Goal: Information Seeking & Learning: Understand process/instructions

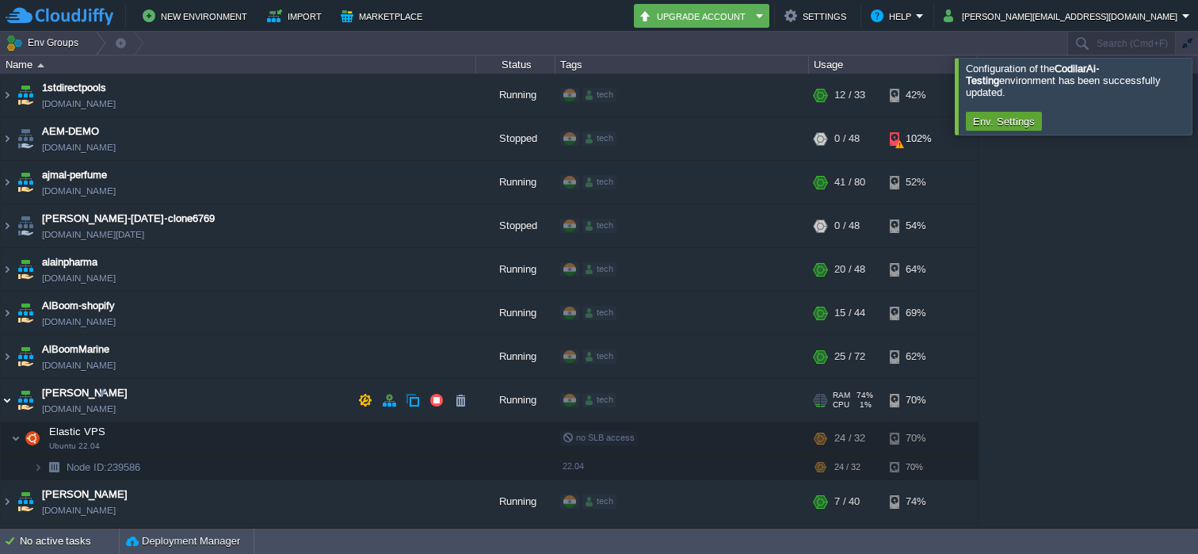
click at [8, 399] on img at bounding box center [7, 400] width 13 height 43
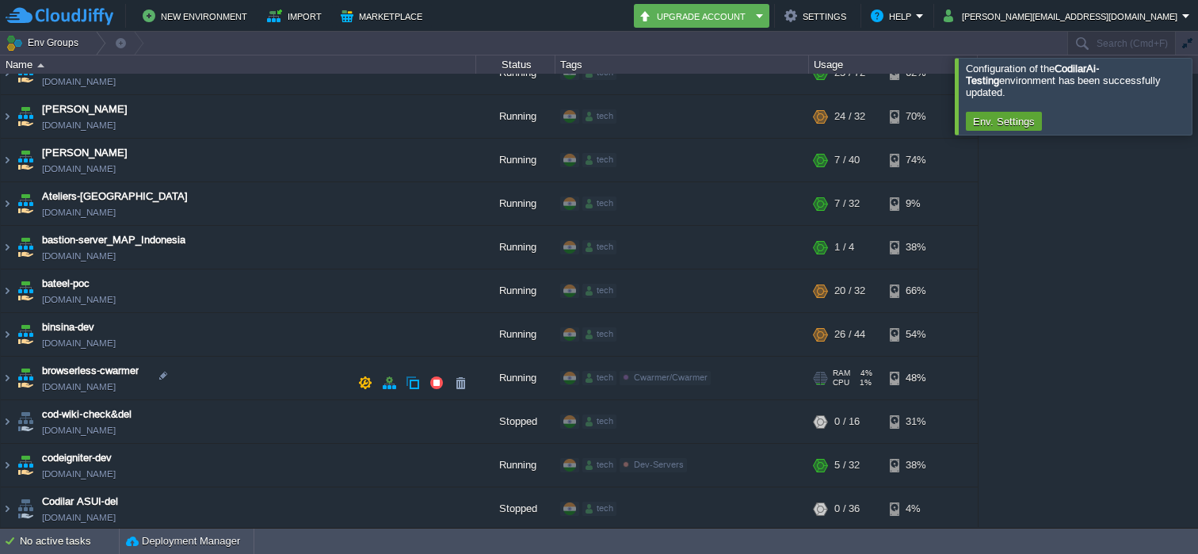
scroll to position [286, 0]
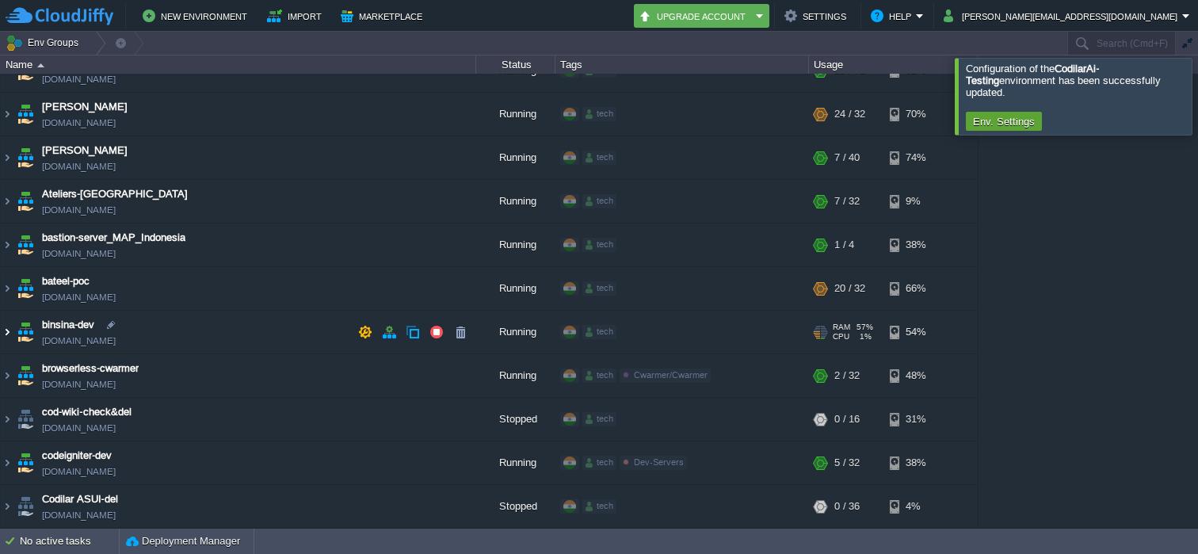
click at [6, 330] on img at bounding box center [7, 332] width 13 height 43
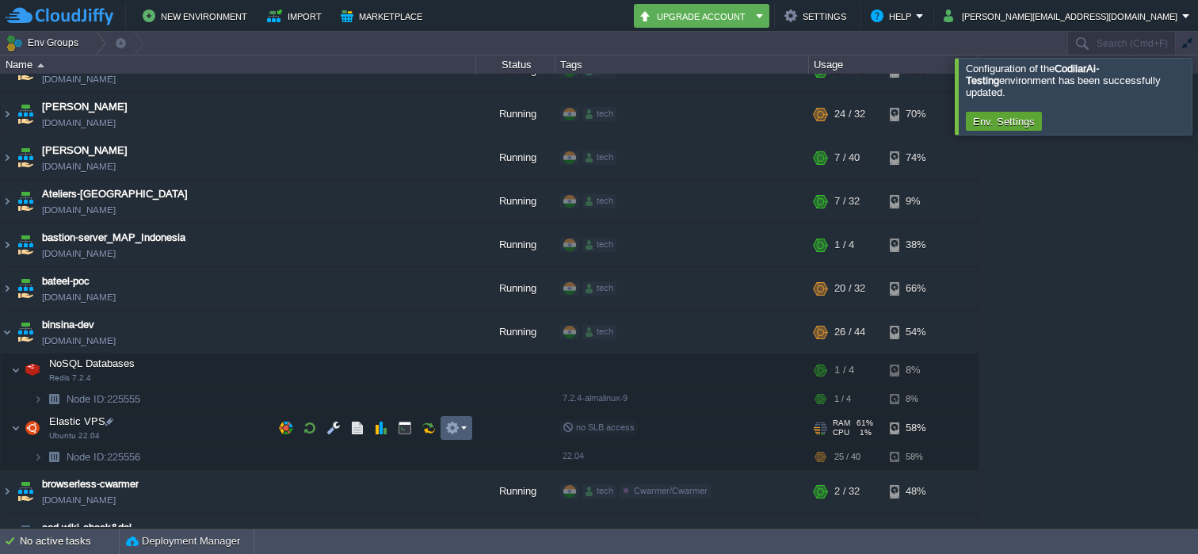
click at [459, 426] on button "button" at bounding box center [452, 428] width 14 height 14
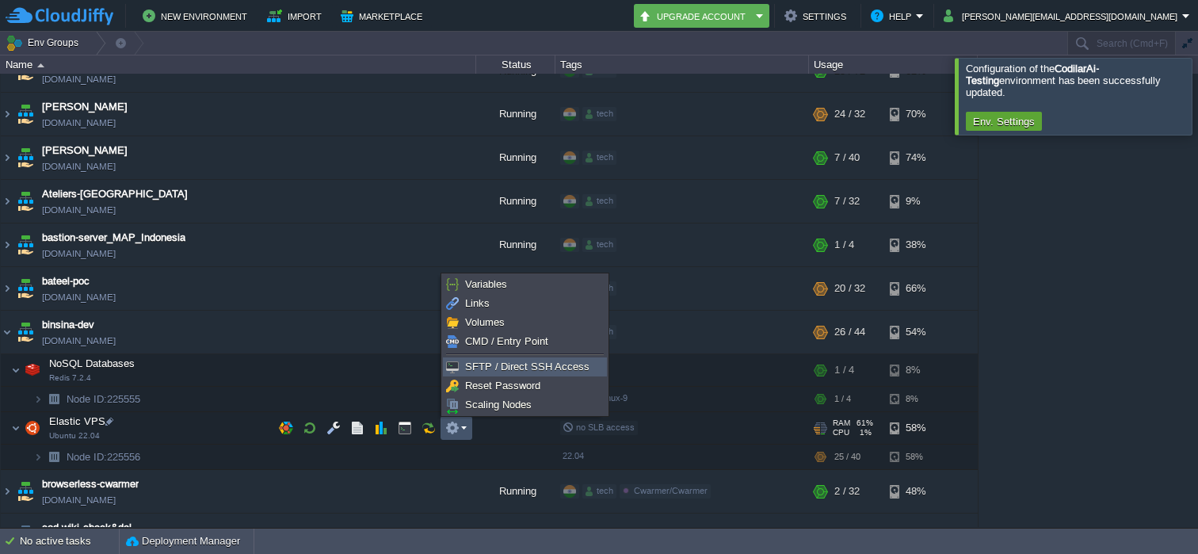
click at [485, 366] on span "SFTP / Direct SSH Access" at bounding box center [527, 367] width 124 height 12
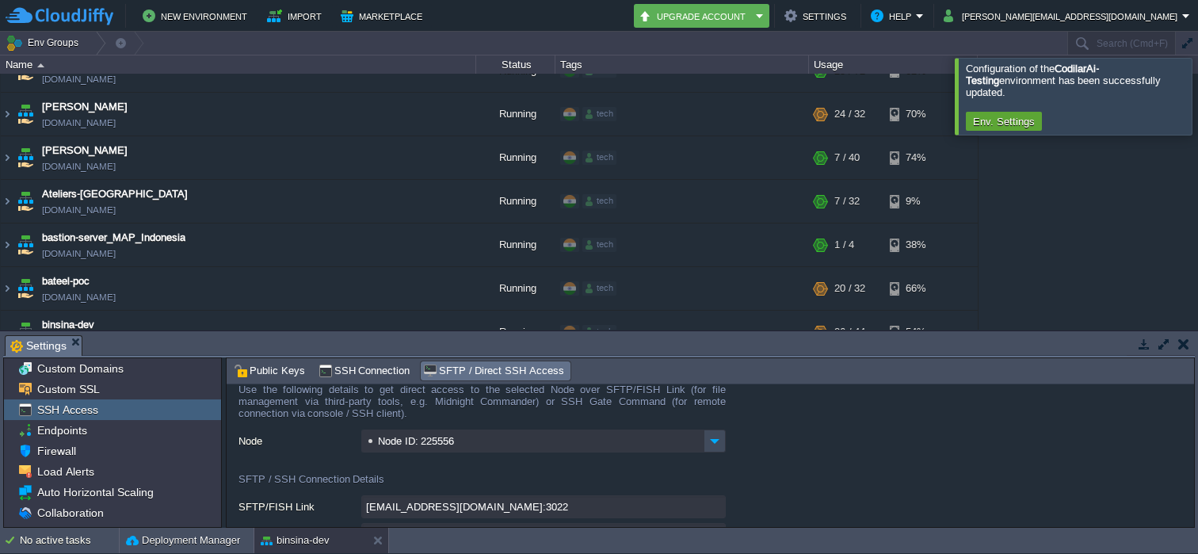
scroll to position [0, 0]
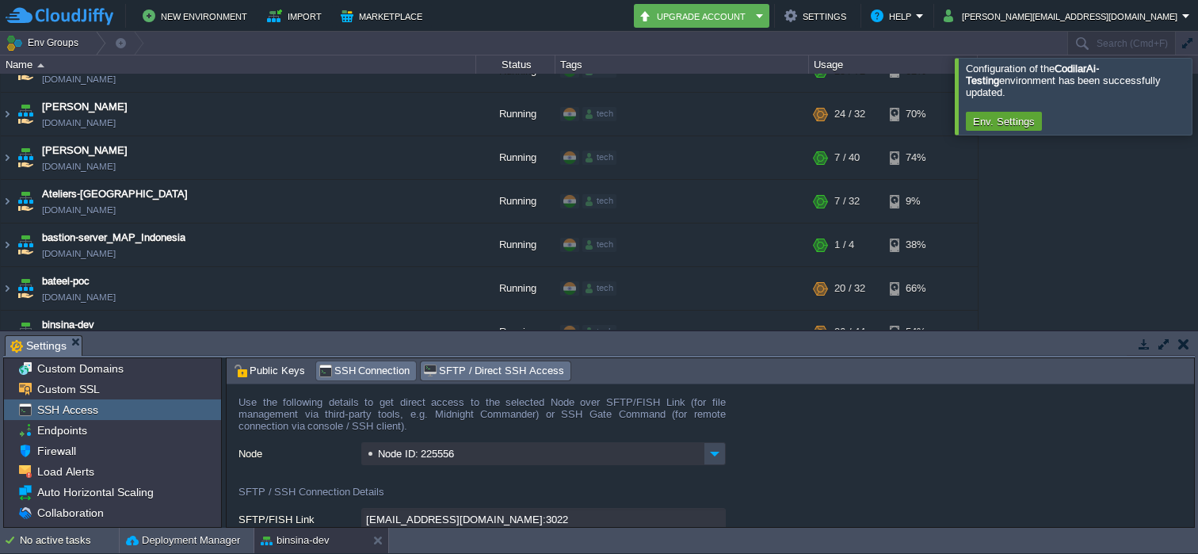
click at [379, 372] on span "SSH Connection" at bounding box center [365, 370] width 92 height 17
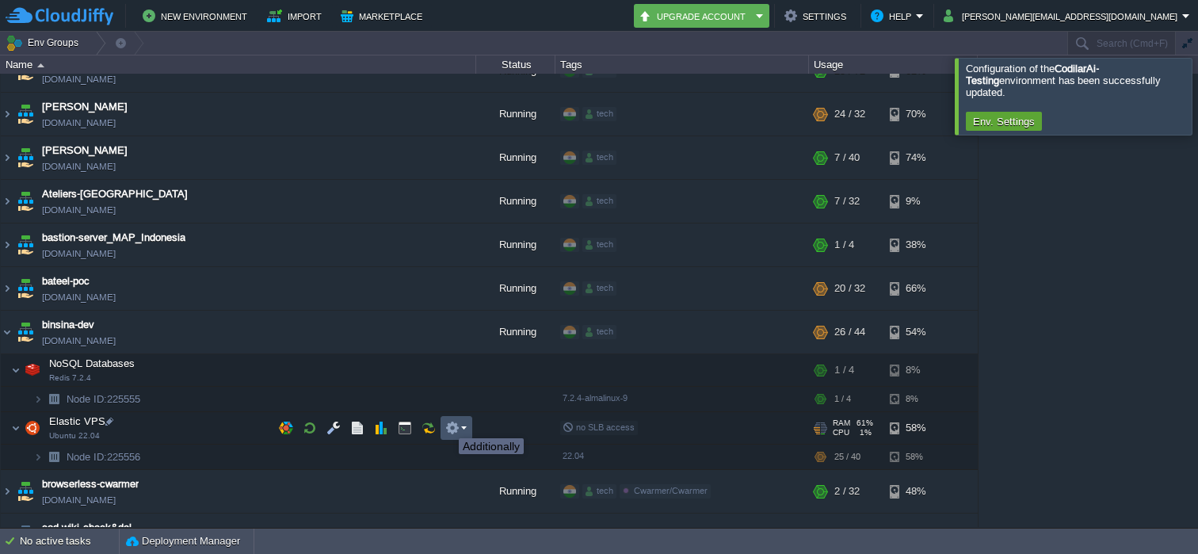
click at [453, 426] on button "button" at bounding box center [452, 428] width 14 height 14
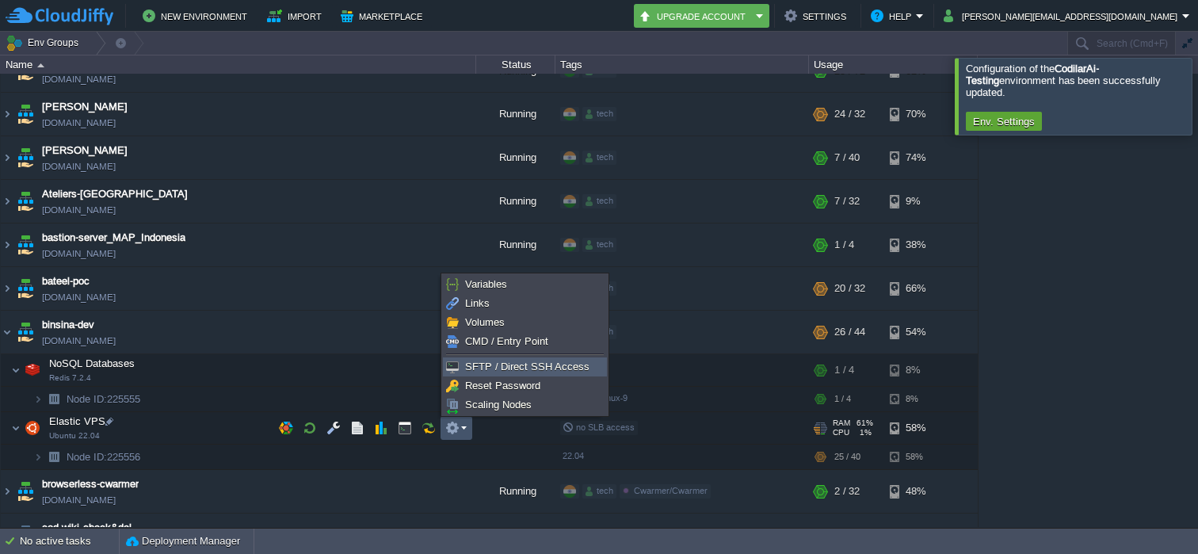
click at [470, 362] on span "SFTP / Direct SSH Access" at bounding box center [527, 367] width 124 height 12
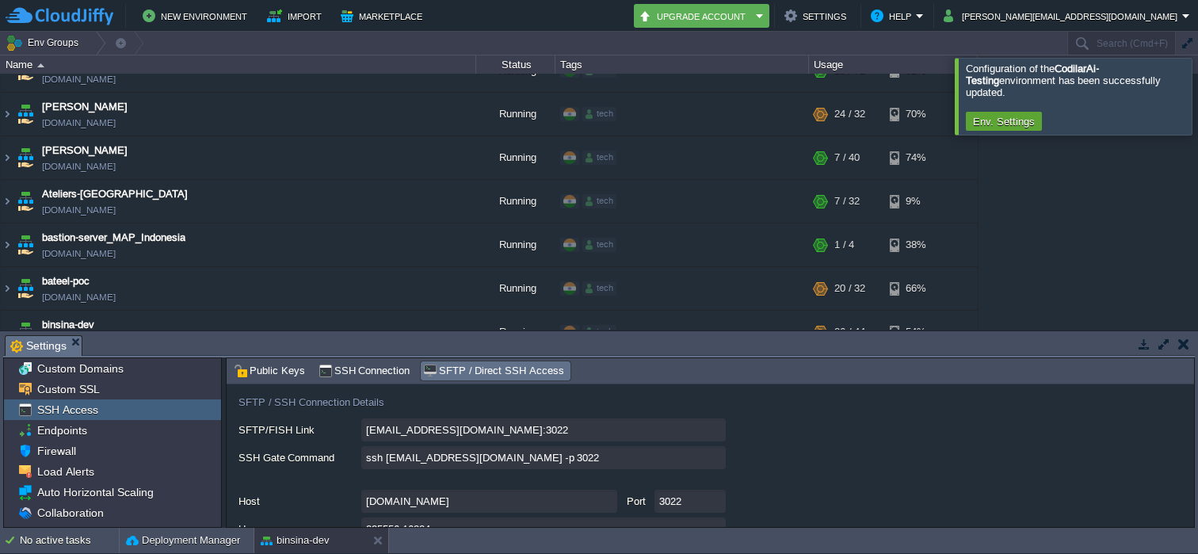
scroll to position [94, 0]
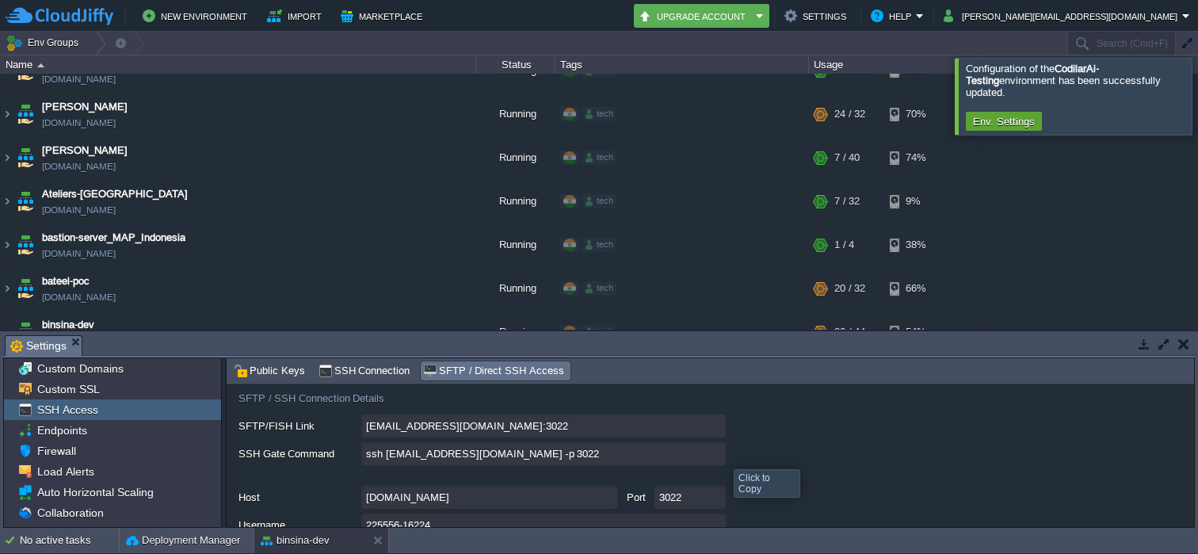
click at [712, 454] on input "ssh [EMAIL_ADDRESS][DOMAIN_NAME] -p 3022" at bounding box center [543, 453] width 364 height 23
type textarea "ssh [EMAIL_ADDRESS][DOMAIN_NAME] -p 3022"
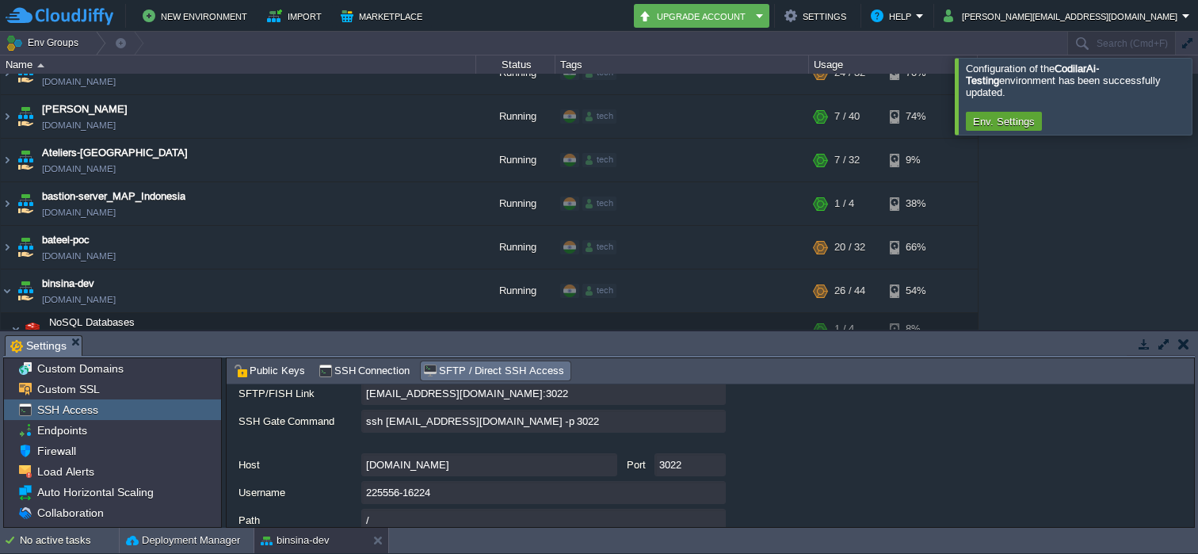
scroll to position [105, 0]
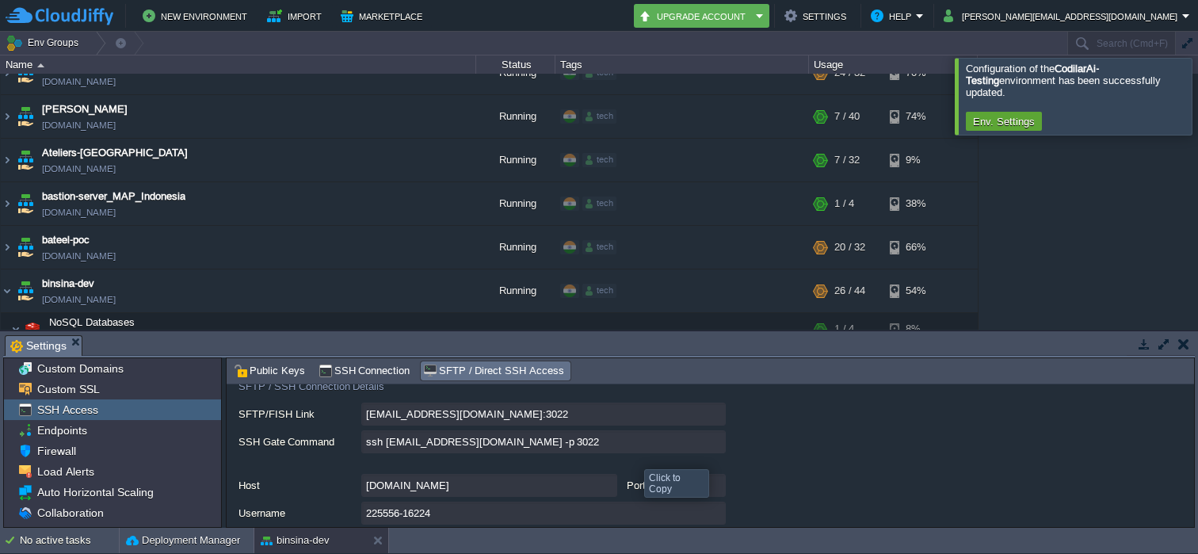
click at [609, 449] on input "ssh [EMAIL_ADDRESS][DOMAIN_NAME] -p 3022" at bounding box center [543, 441] width 364 height 23
click at [715, 444] on input "ssh [EMAIL_ADDRESS][DOMAIN_NAME] -p 3022" at bounding box center [543, 441] width 364 height 23
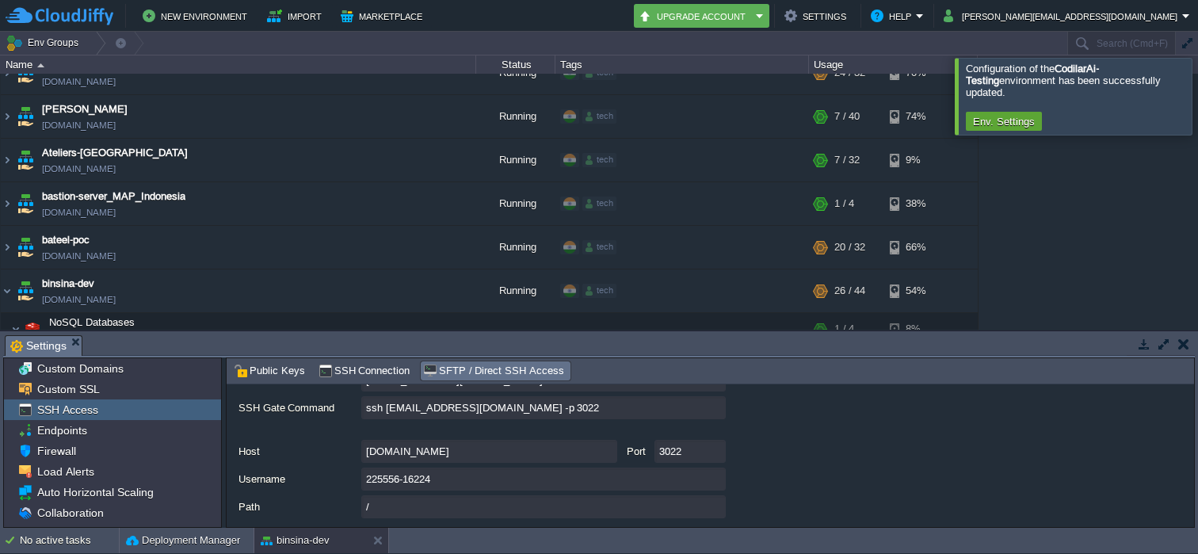
scroll to position [143, 0]
click at [116, 427] on div "Endpoints" at bounding box center [112, 430] width 217 height 21
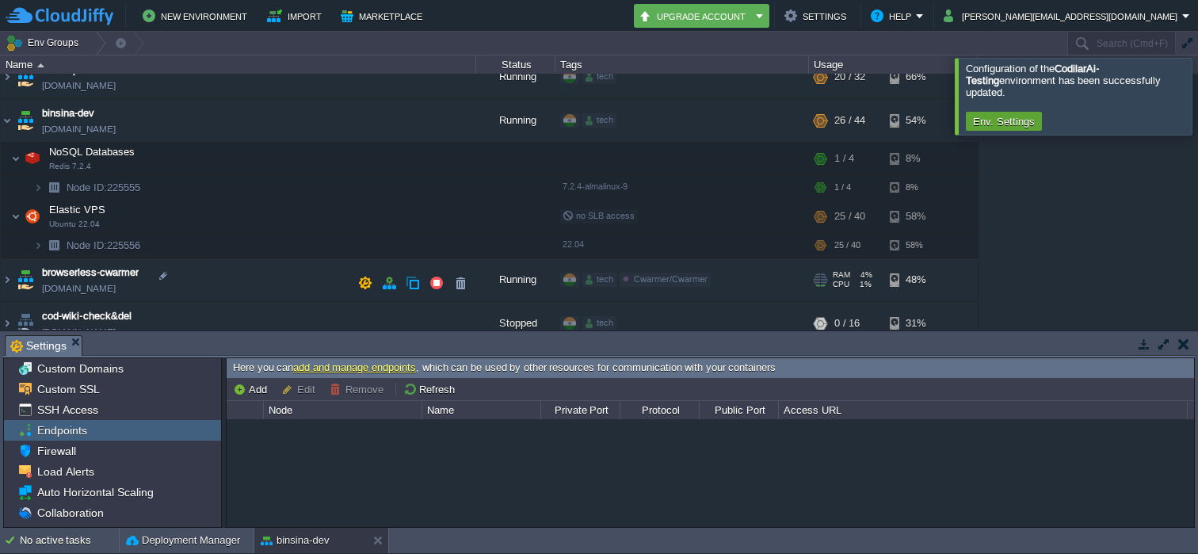
scroll to position [532, 0]
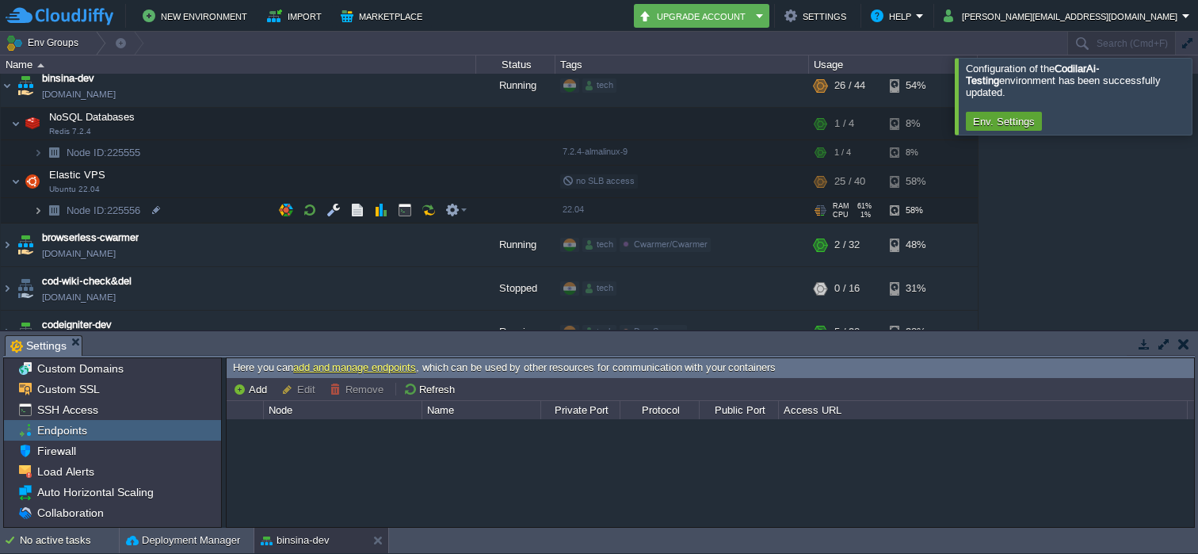
click at [41, 212] on img at bounding box center [38, 210] width 10 height 25
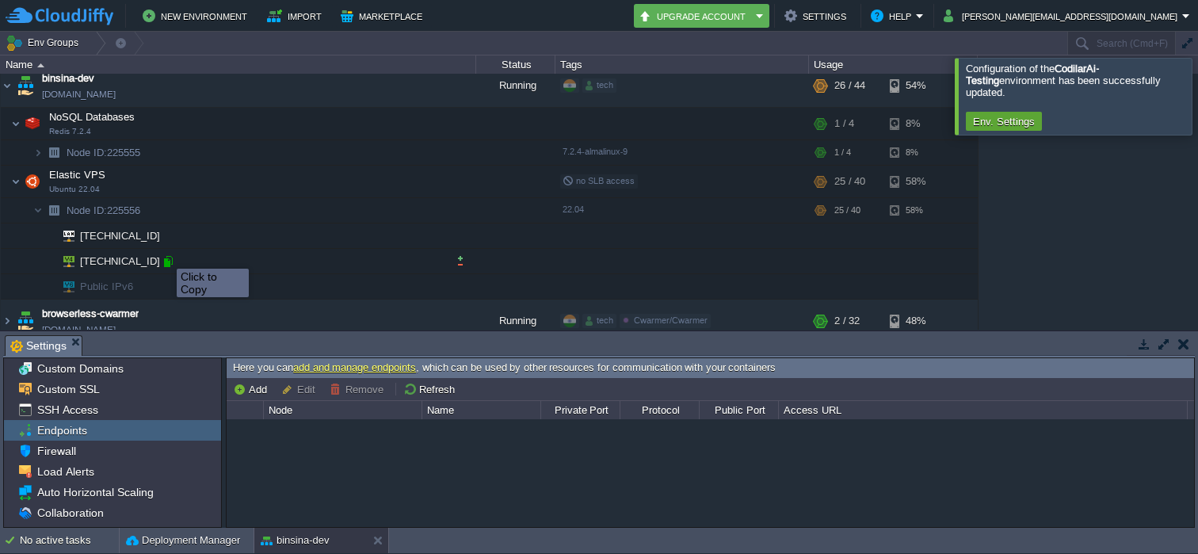
click at [165, 255] on div at bounding box center [168, 261] width 14 height 14
type input "[TECHNICAL_ID]"
click at [170, 260] on div at bounding box center [168, 261] width 14 height 14
